Goal: Find specific page/section: Find specific page/section

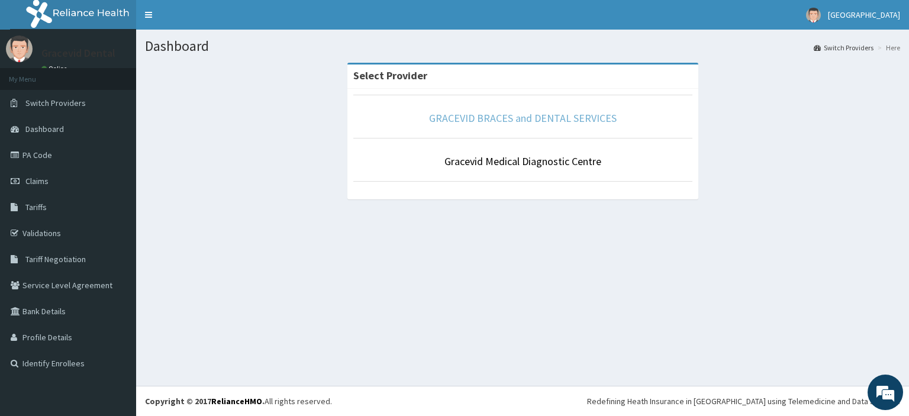
click at [510, 115] on link "GRACEVID BRACES and DENTAL SERVICES" at bounding box center [523, 118] width 188 height 14
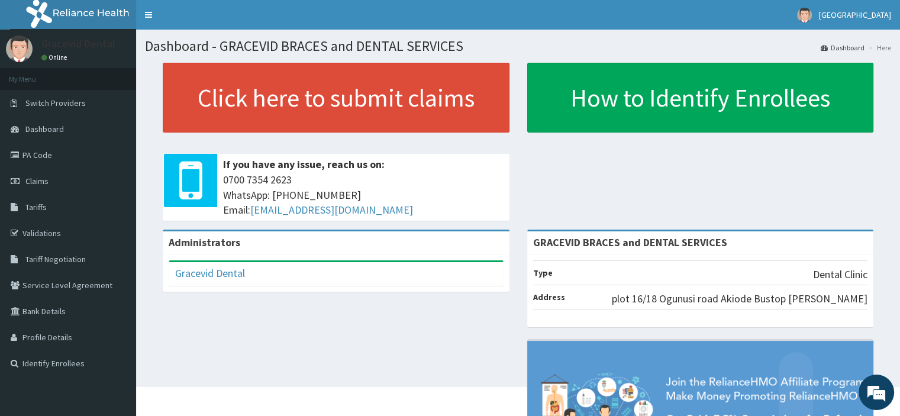
click at [28, 210] on span "Tariffs" at bounding box center [35, 207] width 21 height 11
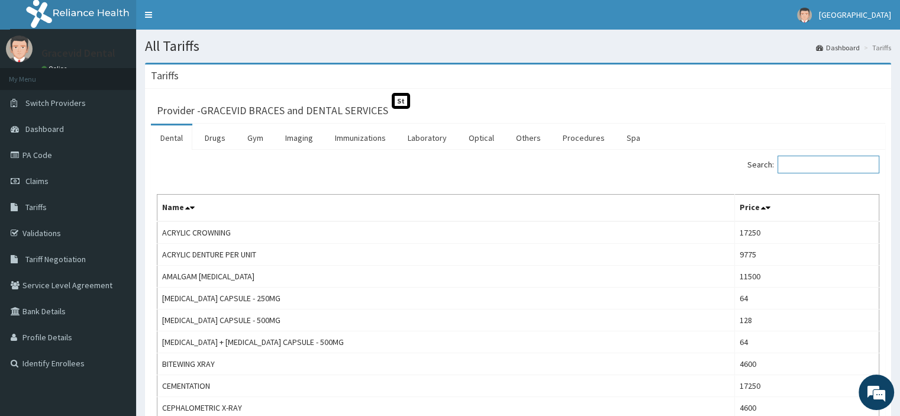
click at [843, 168] on input "Search:" at bounding box center [829, 165] width 102 height 18
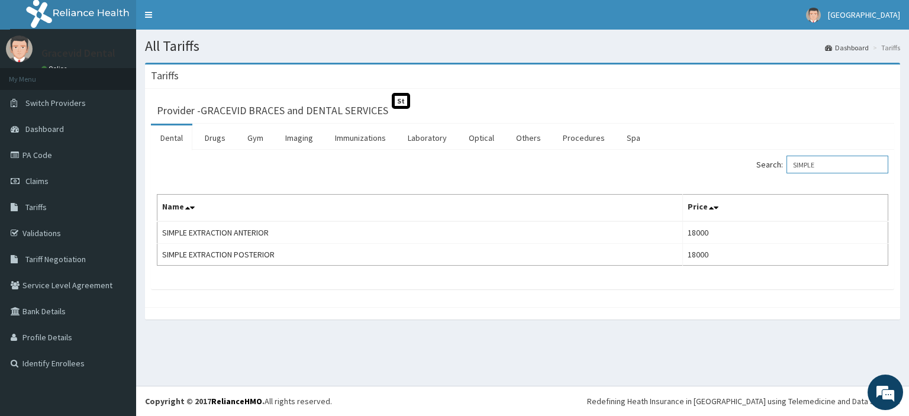
click at [862, 167] on input "SIMPLE" at bounding box center [838, 165] width 102 height 18
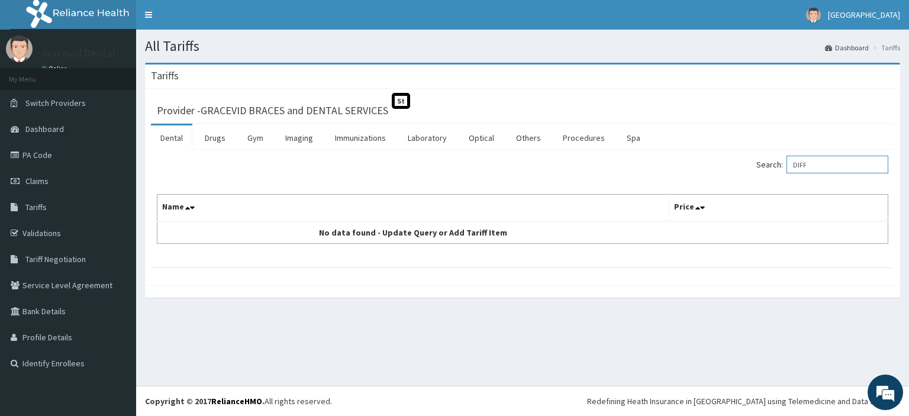
click at [837, 166] on input "DIFF" at bounding box center [838, 165] width 102 height 18
type input "DISIMP"
